Goal: Task Accomplishment & Management: Complete application form

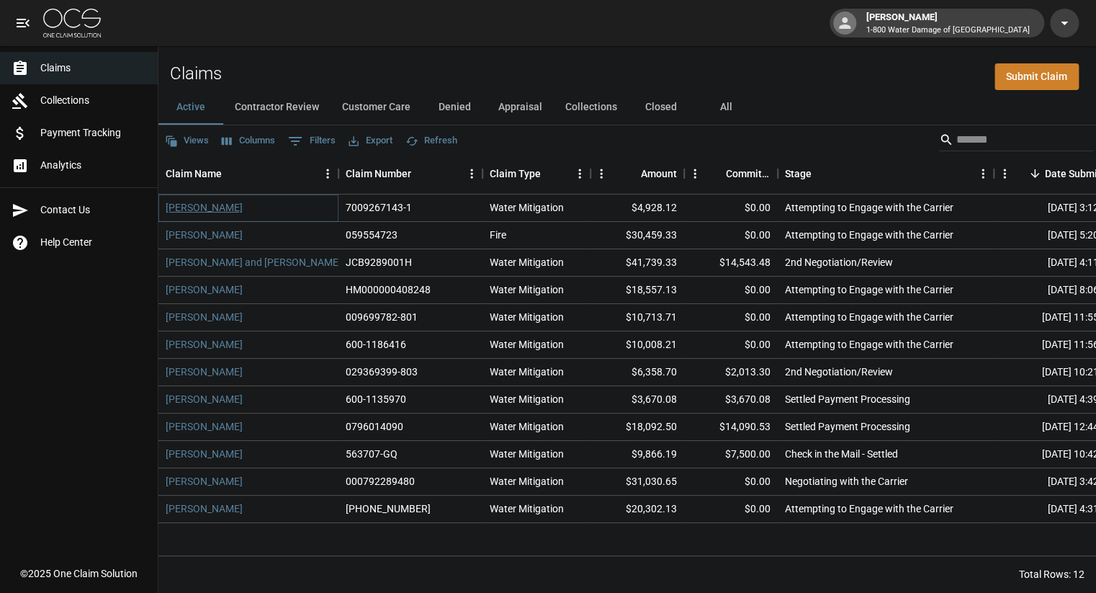
click at [221, 207] on link "[PERSON_NAME]" at bounding box center [204, 207] width 77 height 14
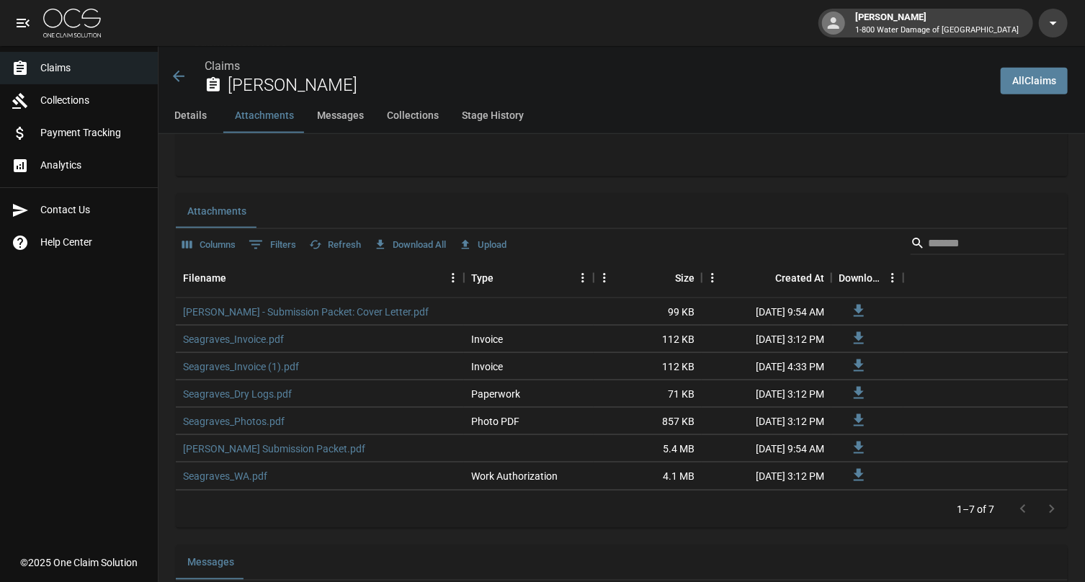
scroll to position [830, 0]
click at [248, 357] on link "Seagraves_Invoice (1).pdf" at bounding box center [241, 364] width 116 height 14
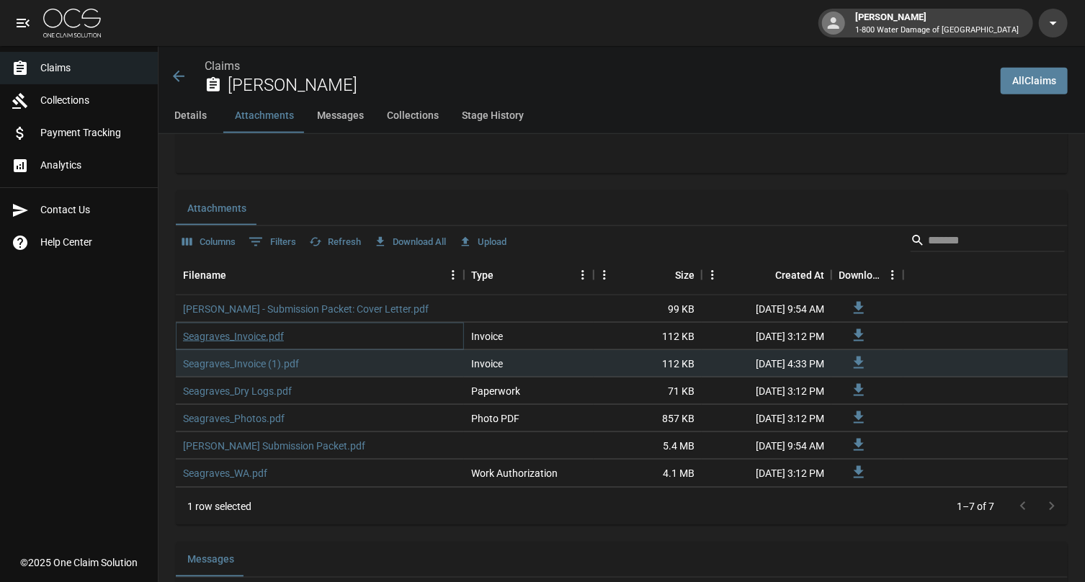
click at [243, 329] on link "Seagraves_Invoice.pdf" at bounding box center [233, 336] width 101 height 14
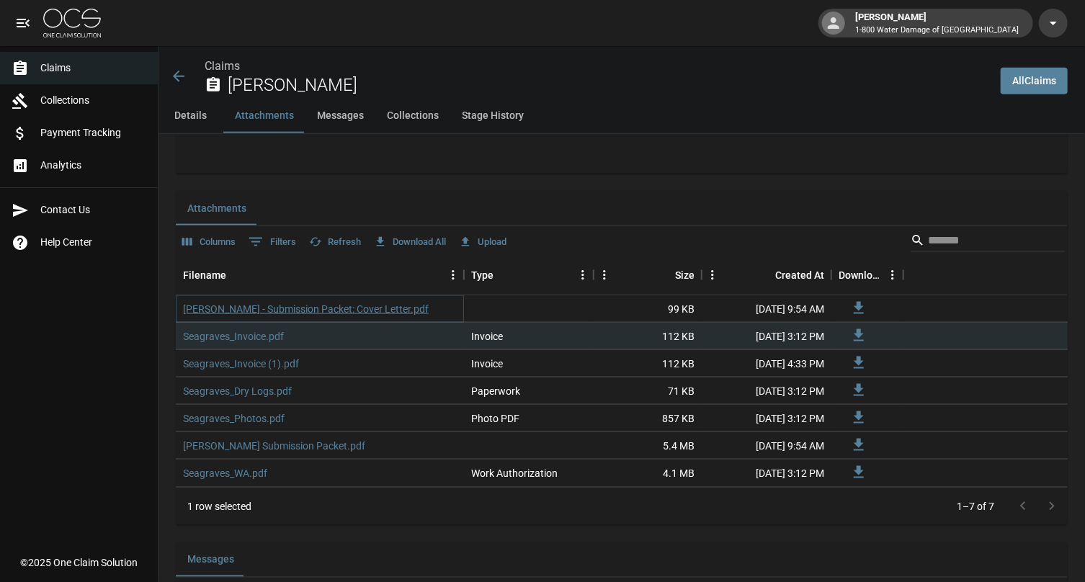
click at [359, 302] on link "[PERSON_NAME] - Submission Packet: Cover Letter.pdf" at bounding box center [306, 309] width 246 height 14
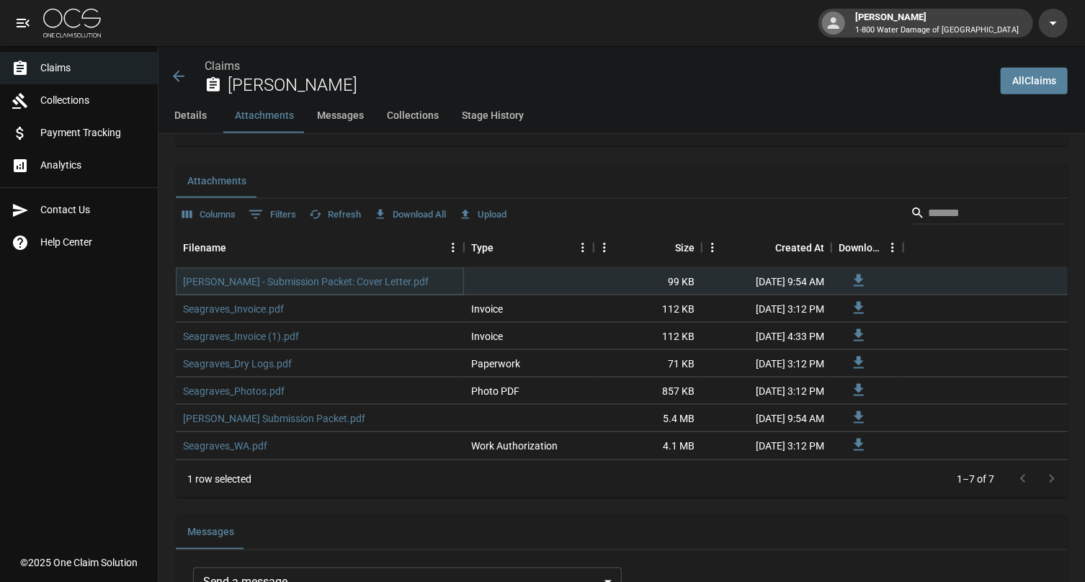
scroll to position [855, 0]
click at [365, 277] on link "[PERSON_NAME] - Submission Packet: Cover Letter.pdf" at bounding box center [306, 284] width 246 height 14
click at [251, 413] on link "[PERSON_NAME] Submission Packet.pdf" at bounding box center [274, 420] width 182 height 14
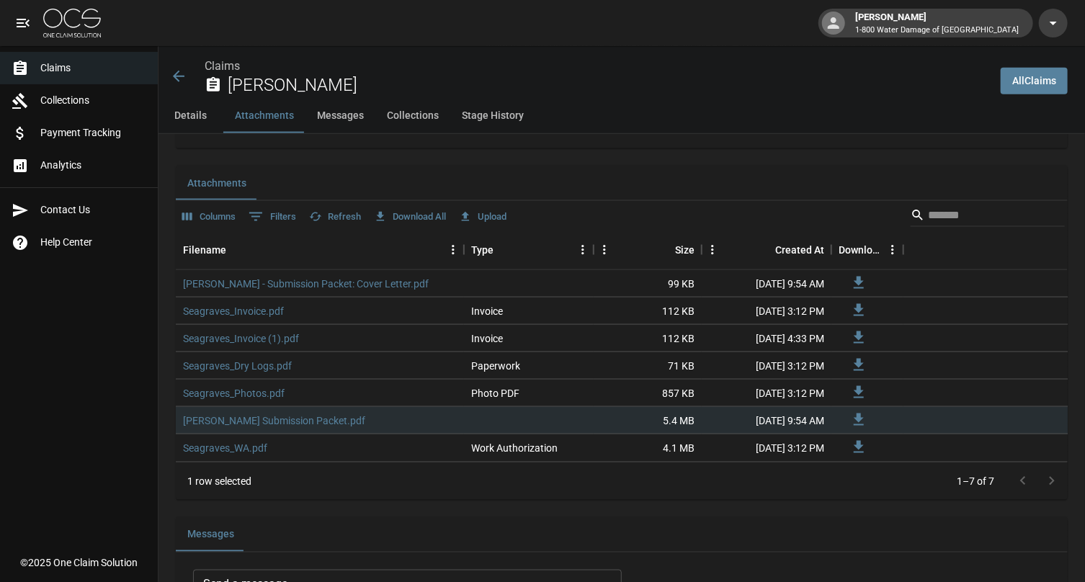
click at [1055, 83] on link "All Claims" at bounding box center [1034, 81] width 67 height 27
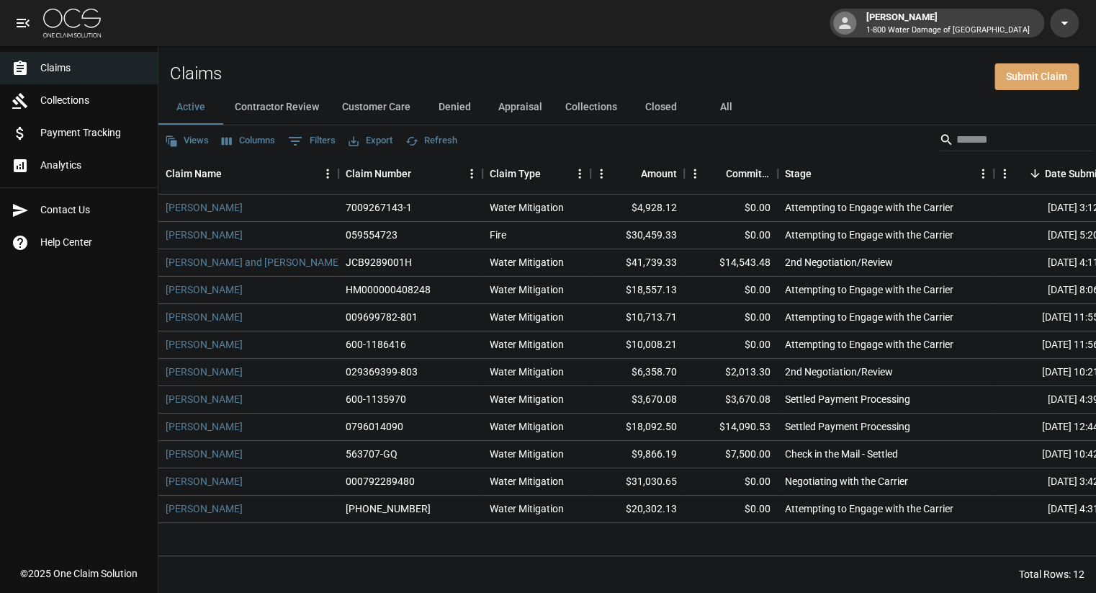
click at [1029, 78] on link "Submit Claim" at bounding box center [1037, 76] width 84 height 27
